Goal: Task Accomplishment & Management: Use online tool/utility

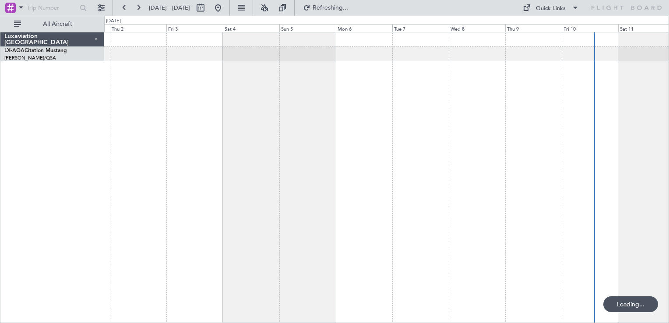
click at [439, 109] on div at bounding box center [386, 177] width 565 height 291
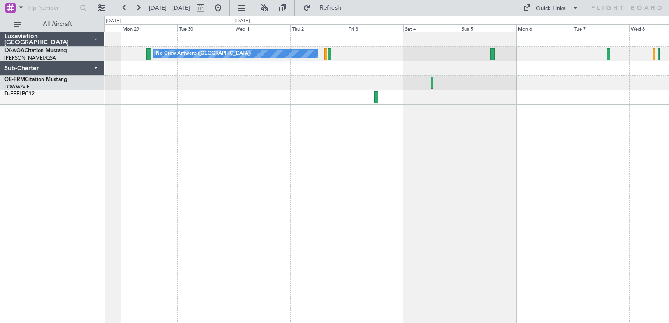
click at [397, 101] on div "No Crew Antwerp ([GEOGRAPHIC_DATA])" at bounding box center [386, 177] width 565 height 291
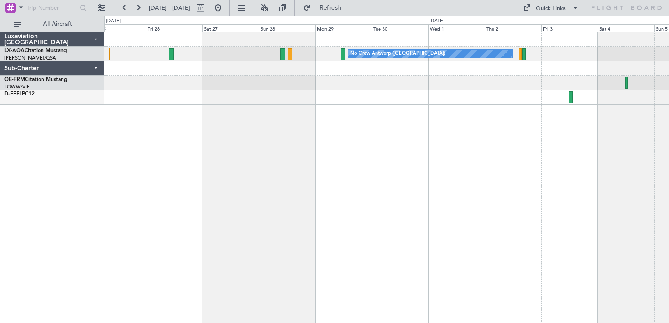
click at [399, 128] on div "No Crew Antwerp ([GEOGRAPHIC_DATA])" at bounding box center [386, 177] width 565 height 291
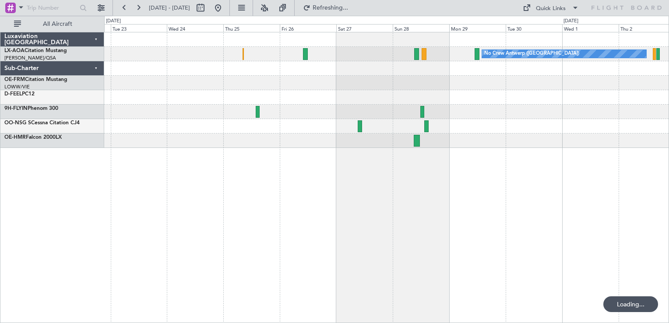
click at [315, 115] on div "No Crew Antwerp ([GEOGRAPHIC_DATA])" at bounding box center [386, 90] width 564 height 116
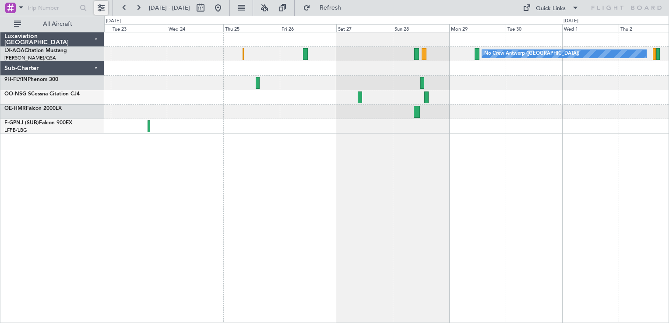
click at [96, 4] on button at bounding box center [101, 8] width 14 height 14
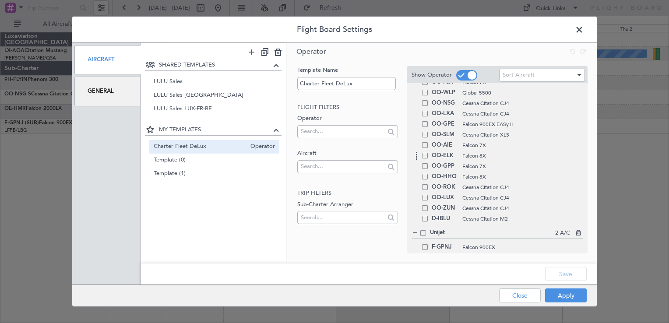
scroll to position [145, 0]
click at [423, 101] on span at bounding box center [425, 100] width 6 height 6
click at [428, 97] on input "checkbox" at bounding box center [428, 97] width 0 height 0
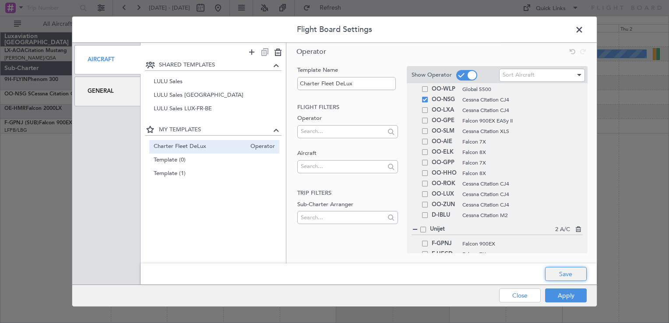
click at [561, 276] on button "Save" at bounding box center [566, 274] width 42 height 14
click at [563, 289] on button "Apply" at bounding box center [566, 296] width 42 height 14
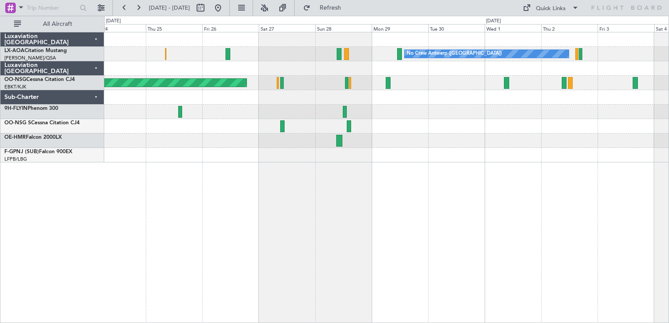
click at [352, 185] on div "No Crew Antwerp ([GEOGRAPHIC_DATA]) No [GEOGRAPHIC_DATA] ([GEOGRAPHIC_DATA]) Pl…" at bounding box center [386, 177] width 565 height 291
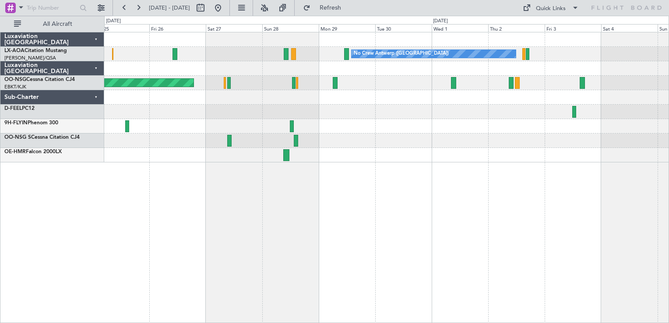
click at [350, 191] on div "No Crew Antwerp ([GEOGRAPHIC_DATA]) Planned Maint [GEOGRAPHIC_DATA] ([GEOGRAPHI…" at bounding box center [386, 177] width 565 height 291
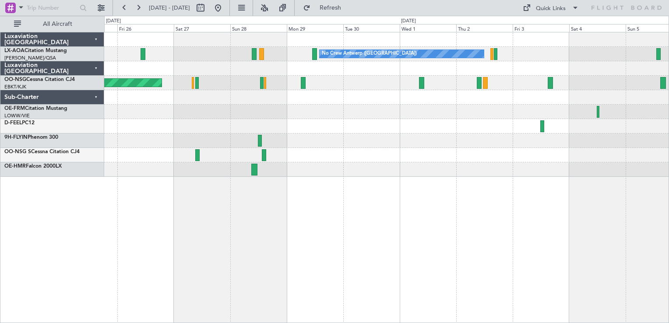
click at [322, 247] on div "No Crew Antwerp ([GEOGRAPHIC_DATA]) Planned Maint [GEOGRAPHIC_DATA] ([GEOGRAPHI…" at bounding box center [386, 177] width 565 height 291
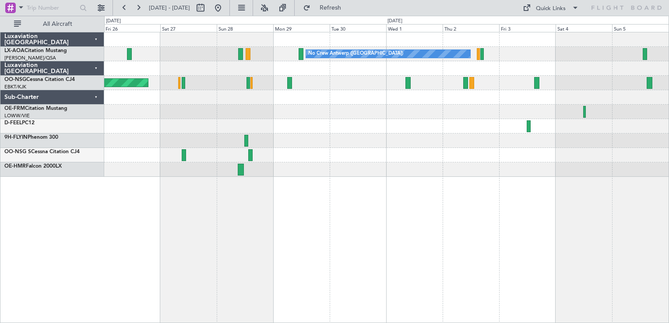
click at [422, 248] on div "No Crew Antwerp ([GEOGRAPHIC_DATA]) Planned Maint [GEOGRAPHIC_DATA] ([GEOGRAPHI…" at bounding box center [386, 177] width 565 height 291
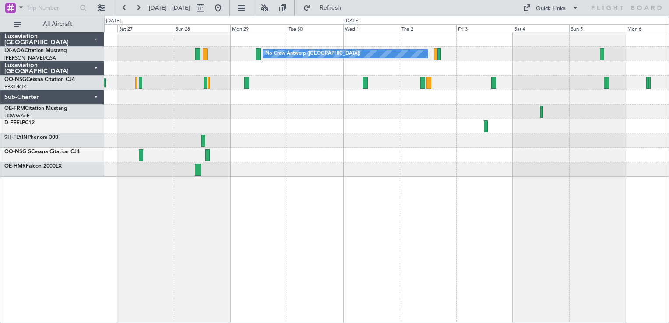
click at [347, 222] on div "No Crew Antwerp ([GEOGRAPHIC_DATA]) Planned Maint [GEOGRAPHIC_DATA] ([GEOGRAPHI…" at bounding box center [386, 177] width 565 height 291
click at [303, 109] on div at bounding box center [386, 112] width 564 height 14
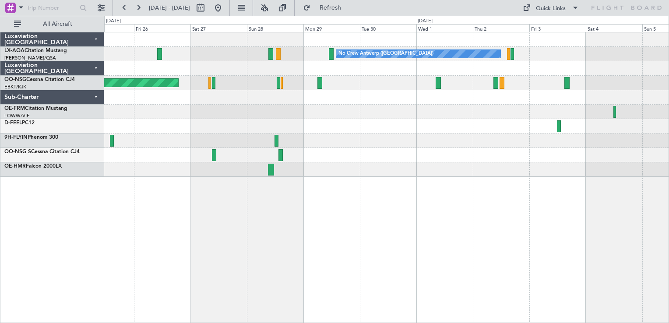
click at [249, 91] on div at bounding box center [386, 97] width 564 height 14
